Goal: Task Accomplishment & Management: Use online tool/utility

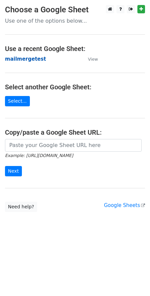
click at [26, 59] on strong "mailmergetest" at bounding box center [25, 59] width 41 height 6
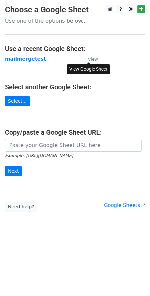
click at [92, 58] on small "View" at bounding box center [93, 59] width 10 height 5
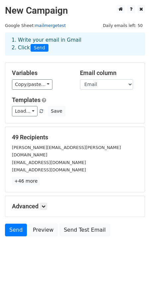
click at [49, 27] on link "mailmergetest" at bounding box center [50, 25] width 31 height 5
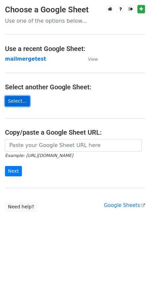
click at [22, 98] on link "Select..." at bounding box center [17, 101] width 25 height 10
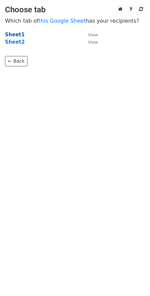
click at [10, 35] on strong "Sheet1" at bounding box center [15, 35] width 20 height 6
click at [13, 35] on strong "Sheet1" at bounding box center [15, 35] width 20 height 6
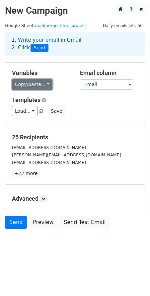
click at [42, 86] on link "Copy/paste..." at bounding box center [32, 84] width 41 height 10
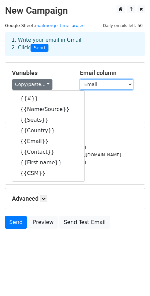
click at [109, 85] on select "# Name/Source Seats Country Email Contact First name CSM" at bounding box center [106, 84] width 53 height 10
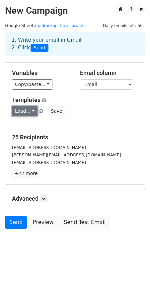
click at [29, 109] on link "Load..." at bounding box center [25, 111] width 26 height 10
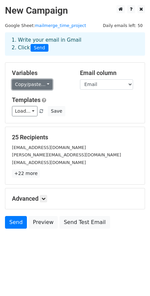
click at [41, 83] on link "Copy/paste..." at bounding box center [32, 84] width 41 height 10
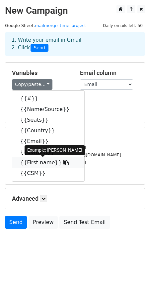
click at [64, 162] on icon at bounding box center [66, 161] width 5 height 5
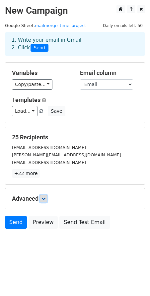
click at [45, 199] on icon at bounding box center [44, 198] width 4 height 4
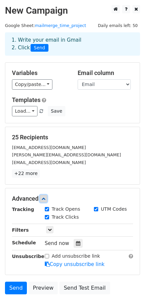
click at [45, 199] on icon at bounding box center [44, 198] width 4 height 4
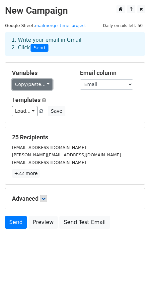
click at [44, 83] on link "Copy/paste..." at bounding box center [32, 84] width 41 height 10
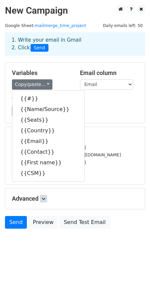
click at [103, 102] on h5 "Templates" at bounding box center [75, 99] width 126 height 7
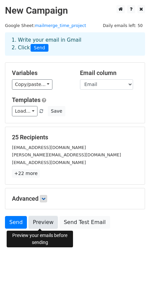
click at [36, 223] on link "Preview" at bounding box center [43, 222] width 29 height 13
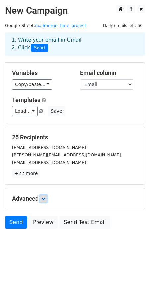
click at [44, 197] on icon at bounding box center [44, 198] width 4 height 4
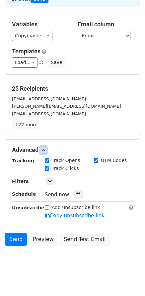
scroll to position [55, 0]
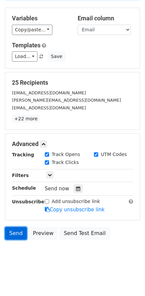
click at [19, 232] on link "Send" at bounding box center [16, 233] width 22 height 13
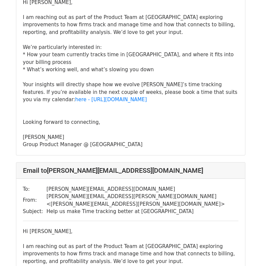
scroll to position [1531, 0]
